Goal: Task Accomplishment & Management: Use online tool/utility

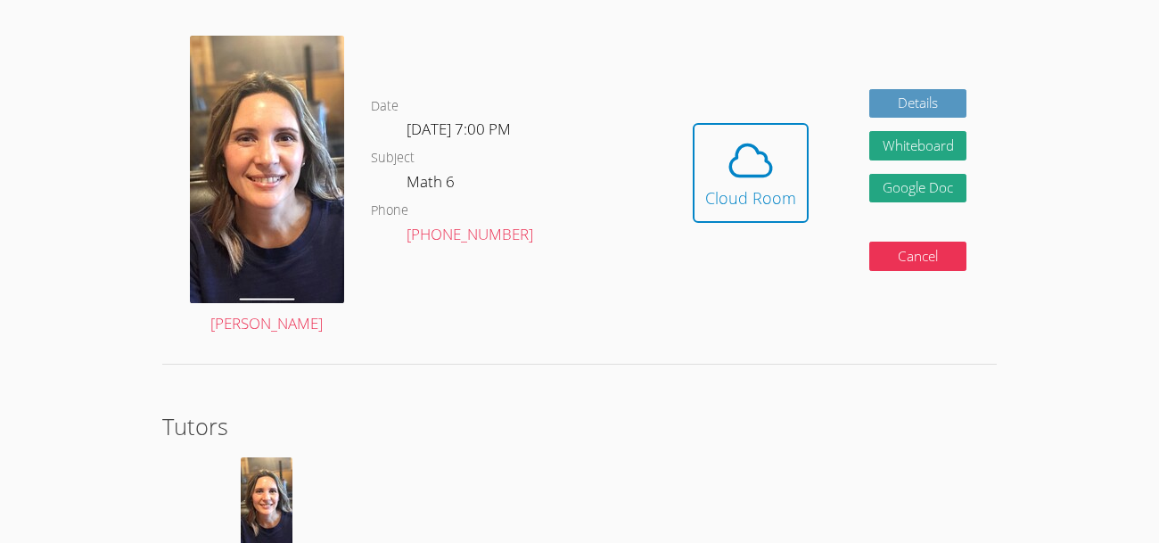
scroll to position [498, 0]
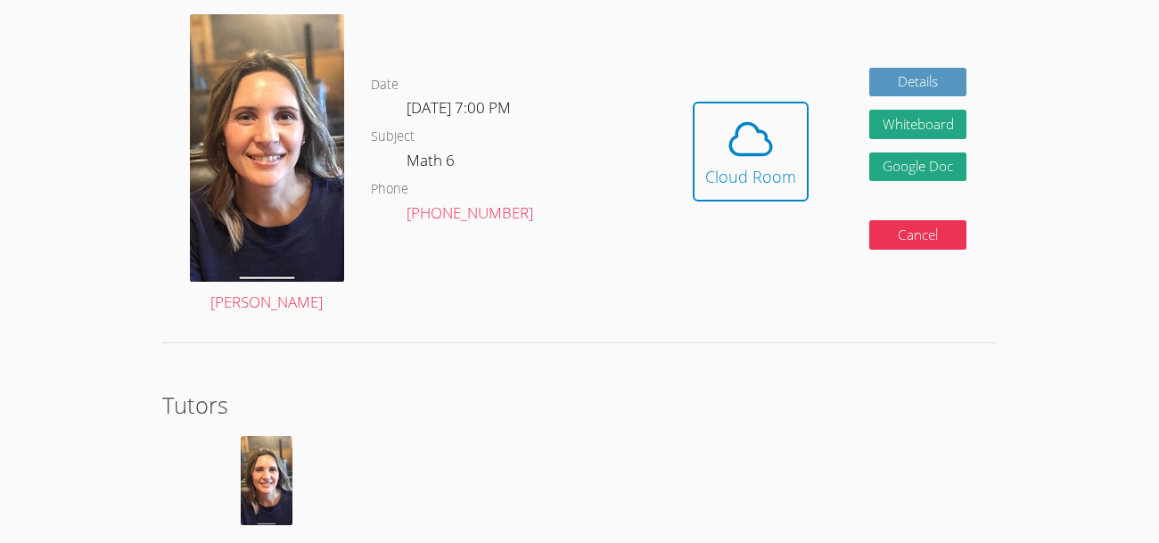
scroll to position [513, 0]
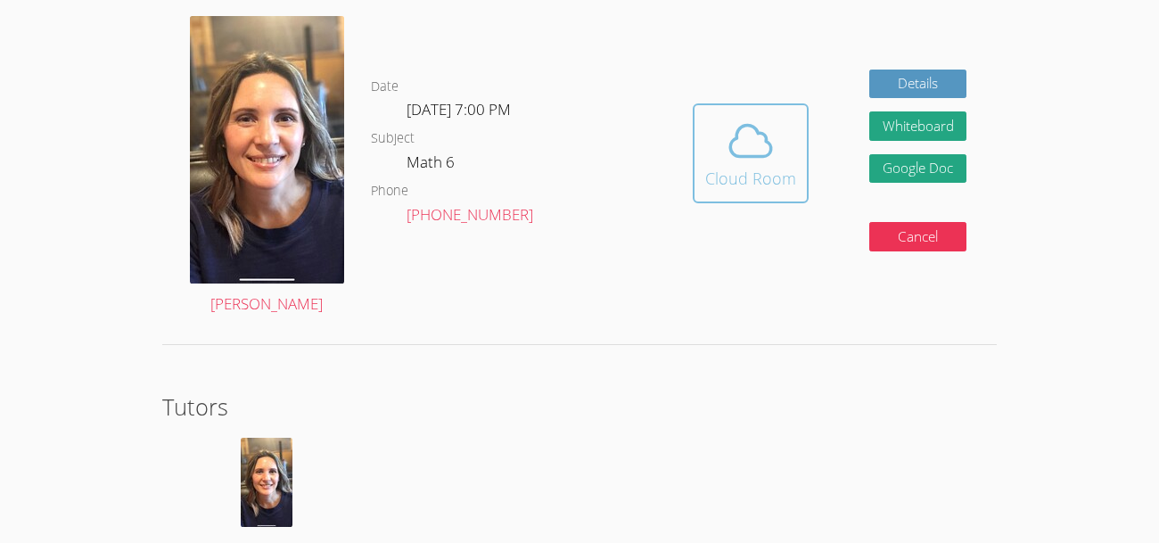
click at [735, 156] on icon at bounding box center [751, 141] width 50 height 50
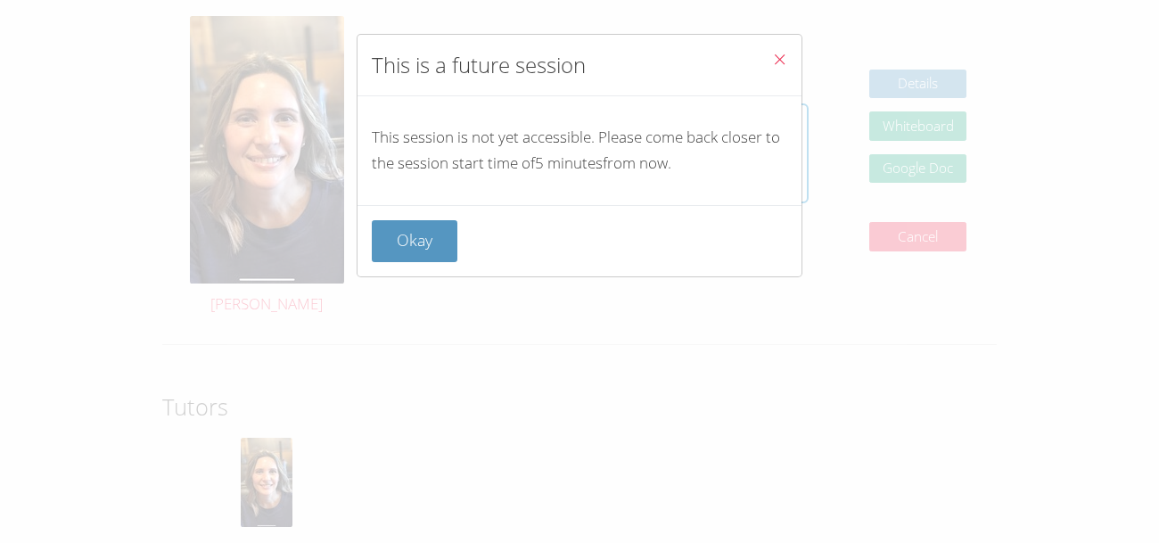
click at [779, 67] on icon "Close" at bounding box center [779, 59] width 15 height 15
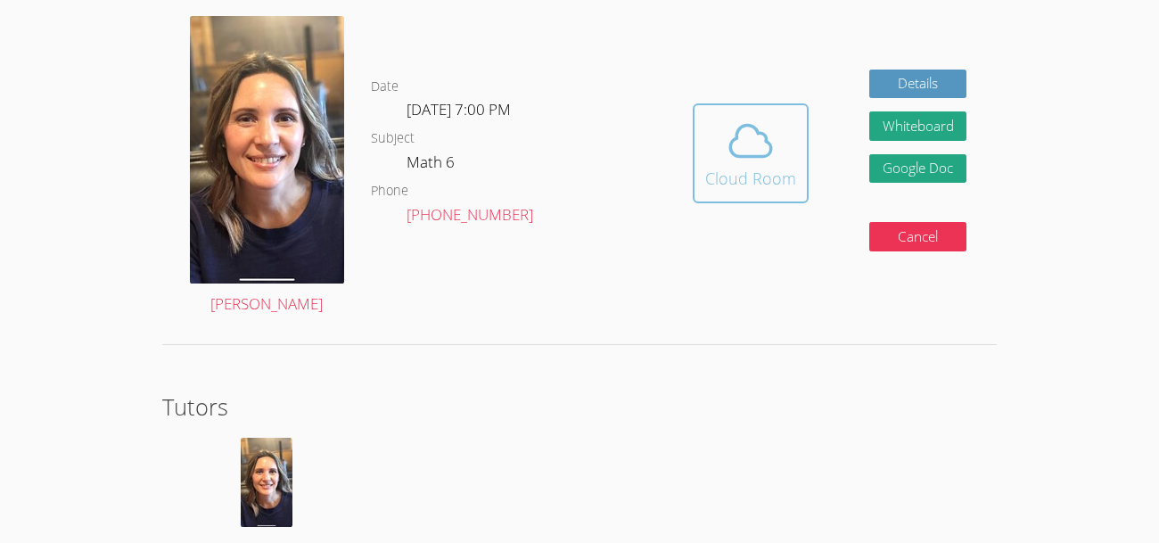
click at [736, 150] on icon at bounding box center [751, 141] width 50 height 50
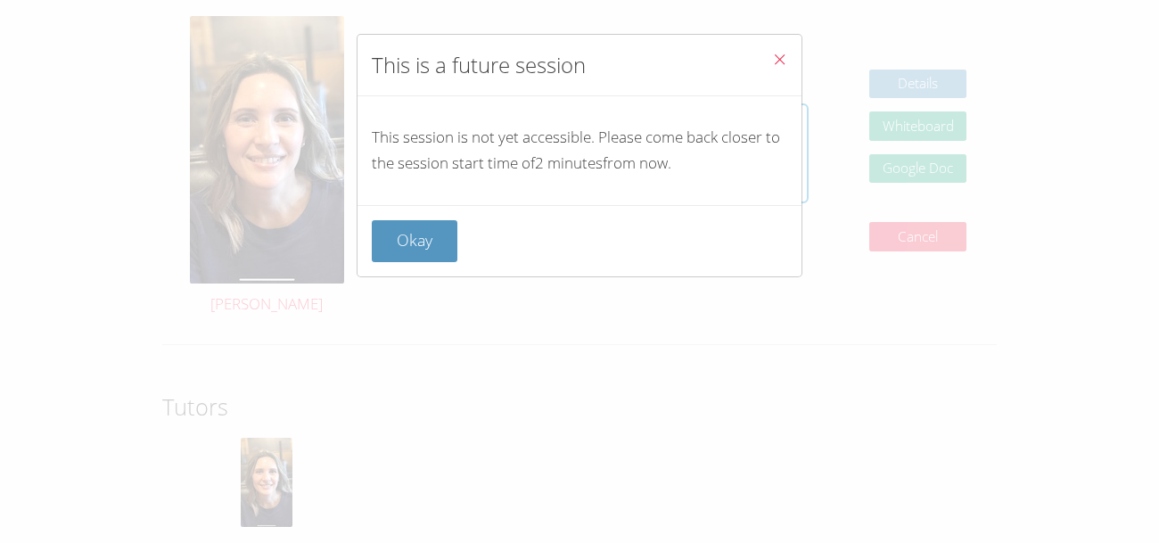
click at [789, 62] on button "Close" at bounding box center [780, 62] width 44 height 54
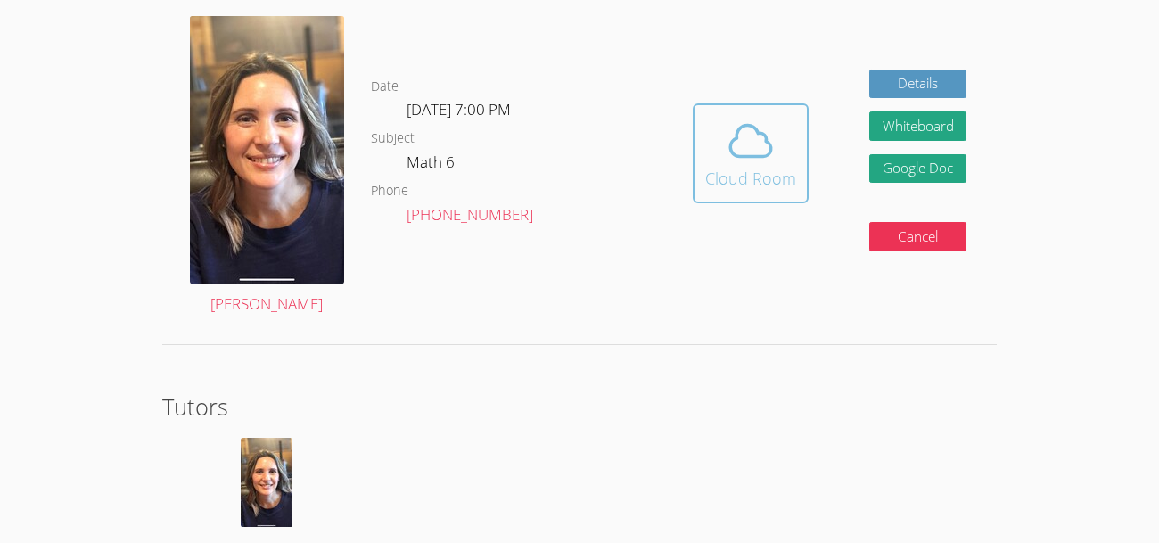
click at [699, 120] on button "Cloud Room" at bounding box center [751, 153] width 116 height 100
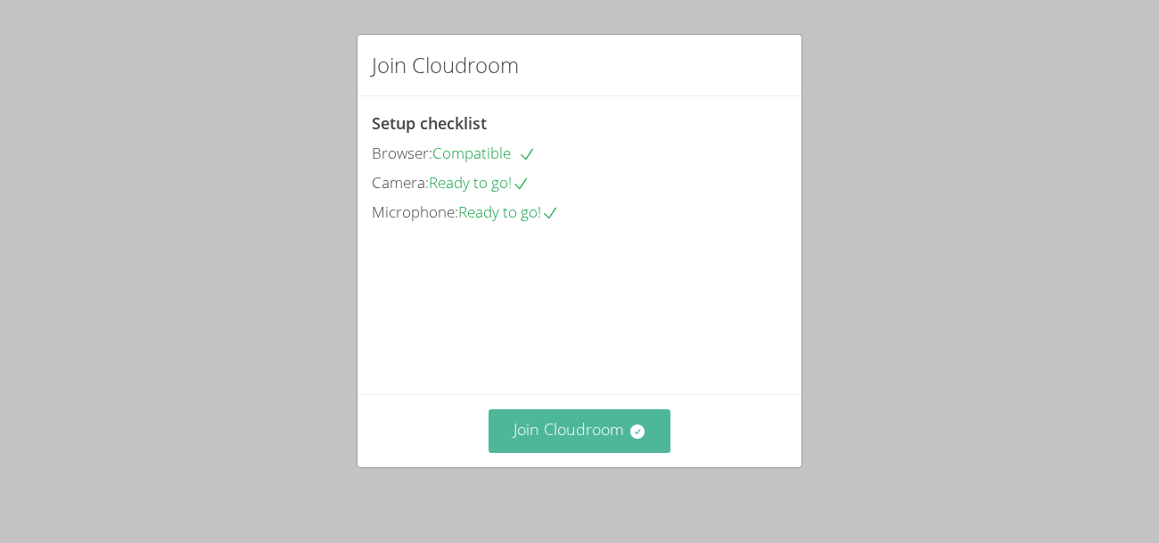
click at [598, 437] on button "Join Cloudroom" at bounding box center [580, 431] width 183 height 44
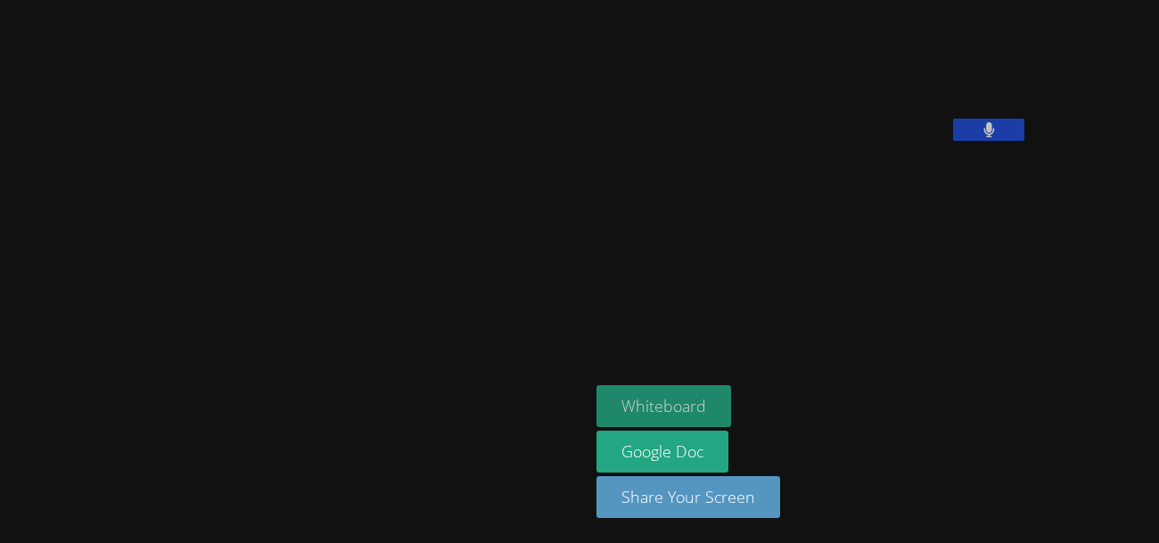
click at [596, 394] on button "Whiteboard" at bounding box center [663, 406] width 135 height 42
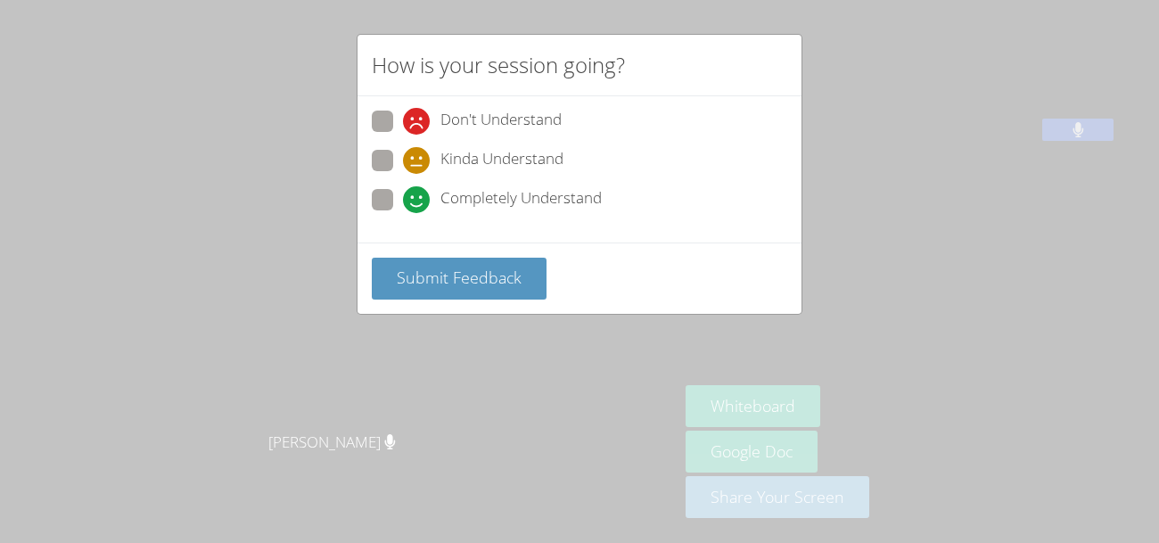
click at [536, 198] on span "Completely Understand" at bounding box center [520, 199] width 161 height 27
click at [418, 198] on input "Completely Understand" at bounding box center [410, 196] width 15 height 15
radio input "true"
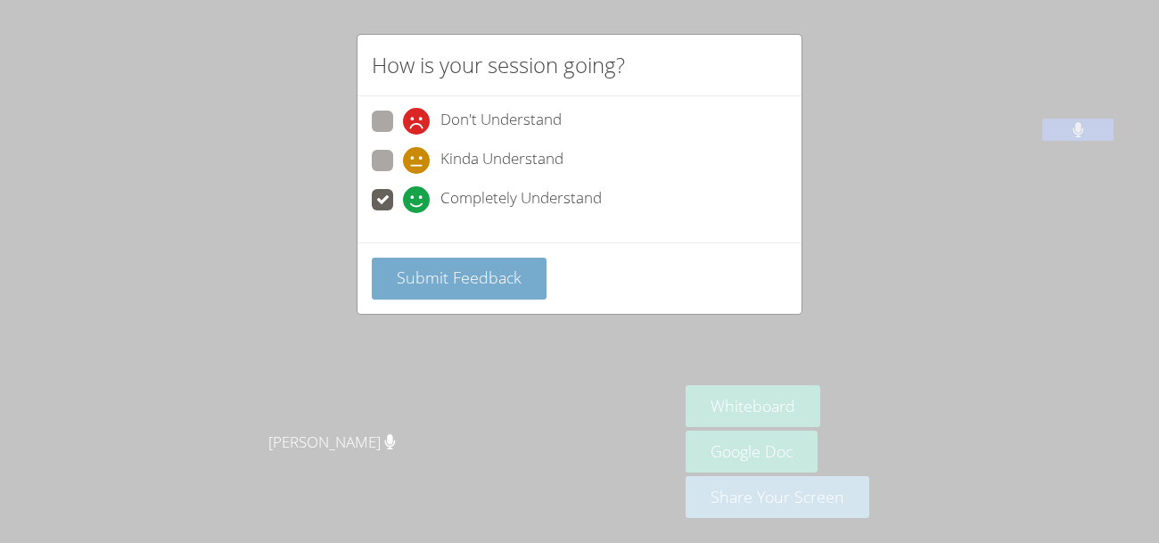
click at [463, 275] on span "Submit Feedback" at bounding box center [459, 277] width 125 height 21
